Goal: Information Seeking & Learning: Learn about a topic

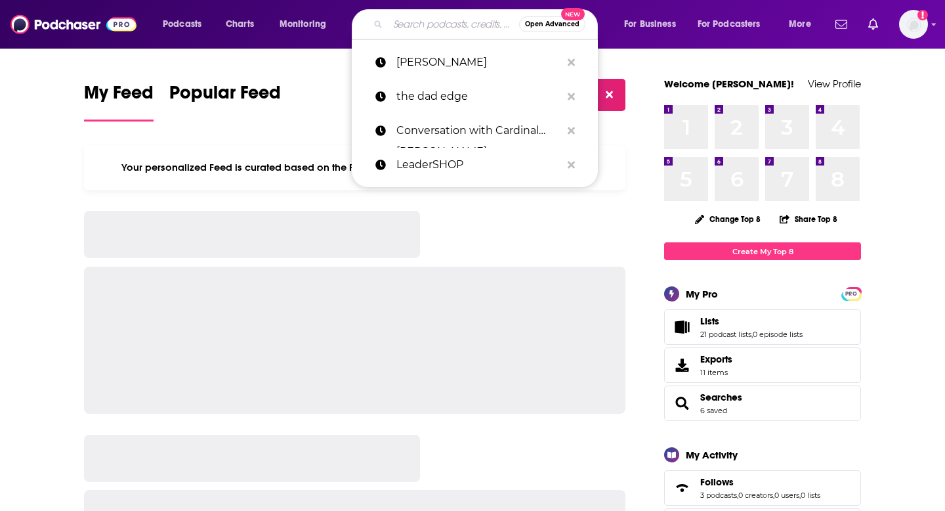
click at [412, 29] on input "Search podcasts, credits, & more..." at bounding box center [453, 24] width 131 height 21
paste input "Negotiate Your Best Life"
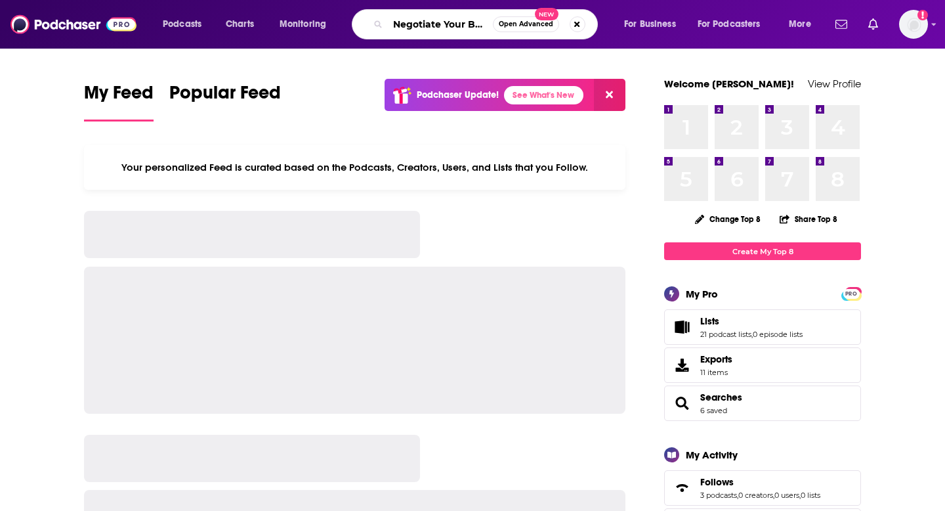
scroll to position [0, 24]
type input "Negotiate Your Best Life"
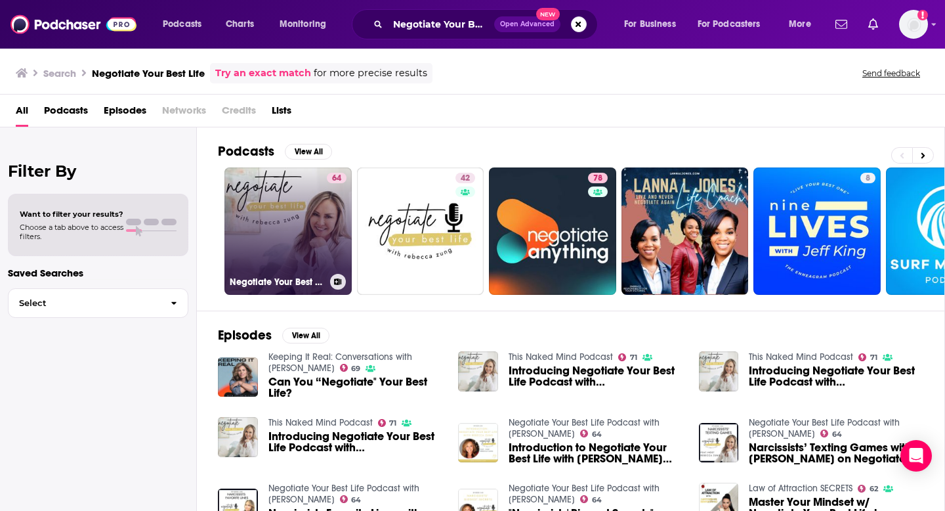
click at [296, 234] on link "64 Negotiate Your Best Life Podcast with [PERSON_NAME]" at bounding box center [287, 230] width 127 height 127
